Goal: Check status

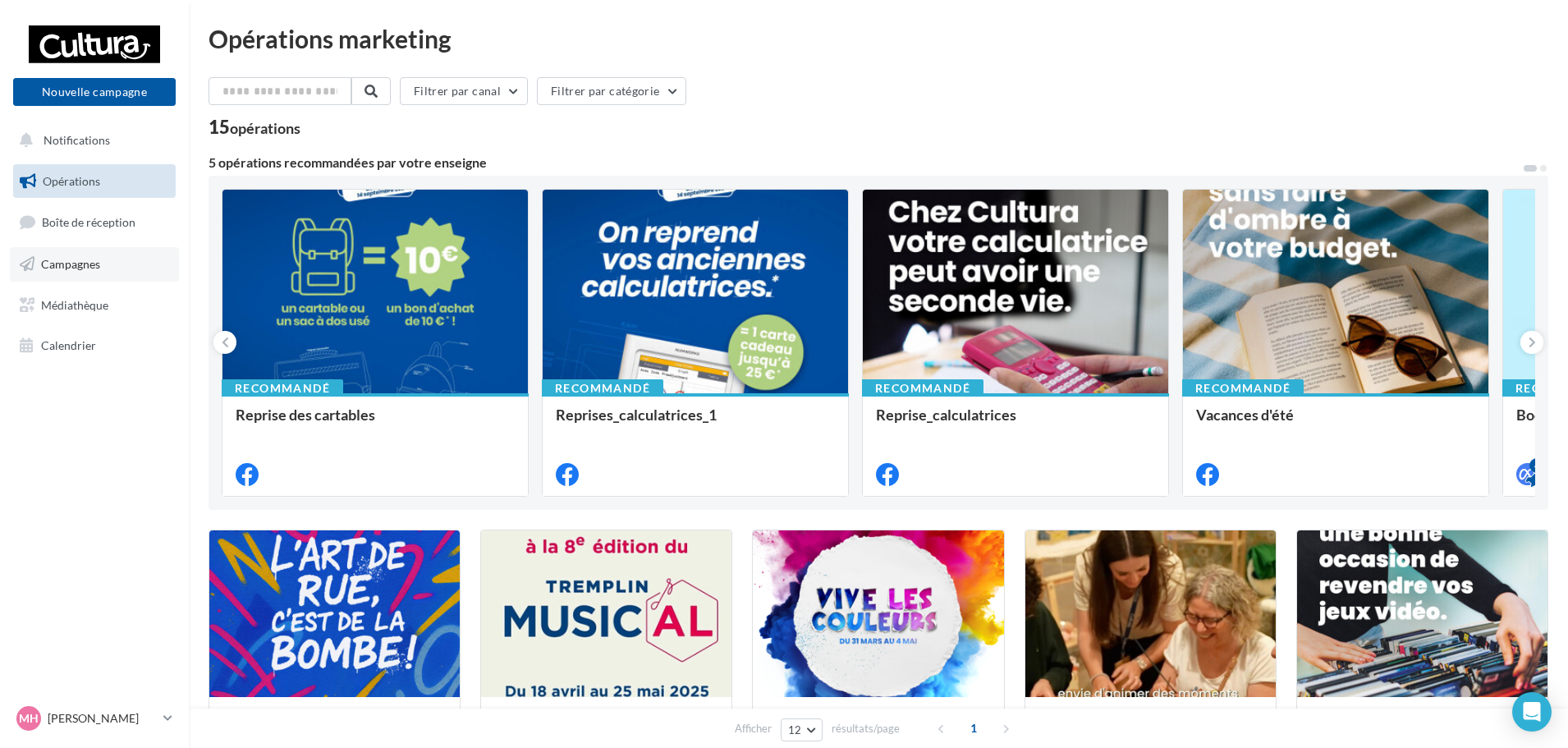
click at [52, 265] on span "Campagnes" at bounding box center [71, 263] width 59 height 14
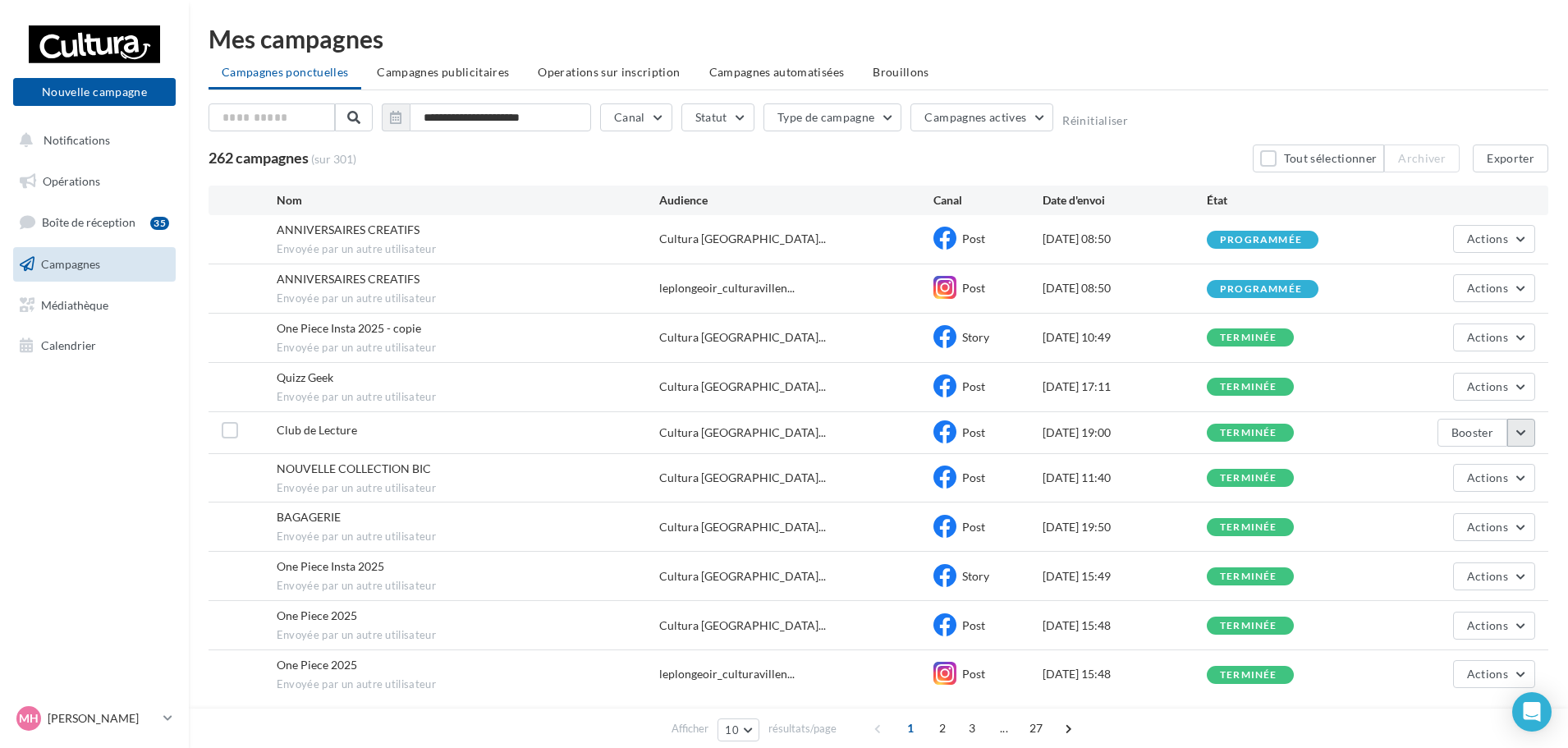
click at [1526, 435] on button "button" at bounding box center [1521, 433] width 28 height 28
click at [1444, 470] on button "Voir les résultats" at bounding box center [1453, 472] width 164 height 42
